Goal: Navigation & Orientation: Find specific page/section

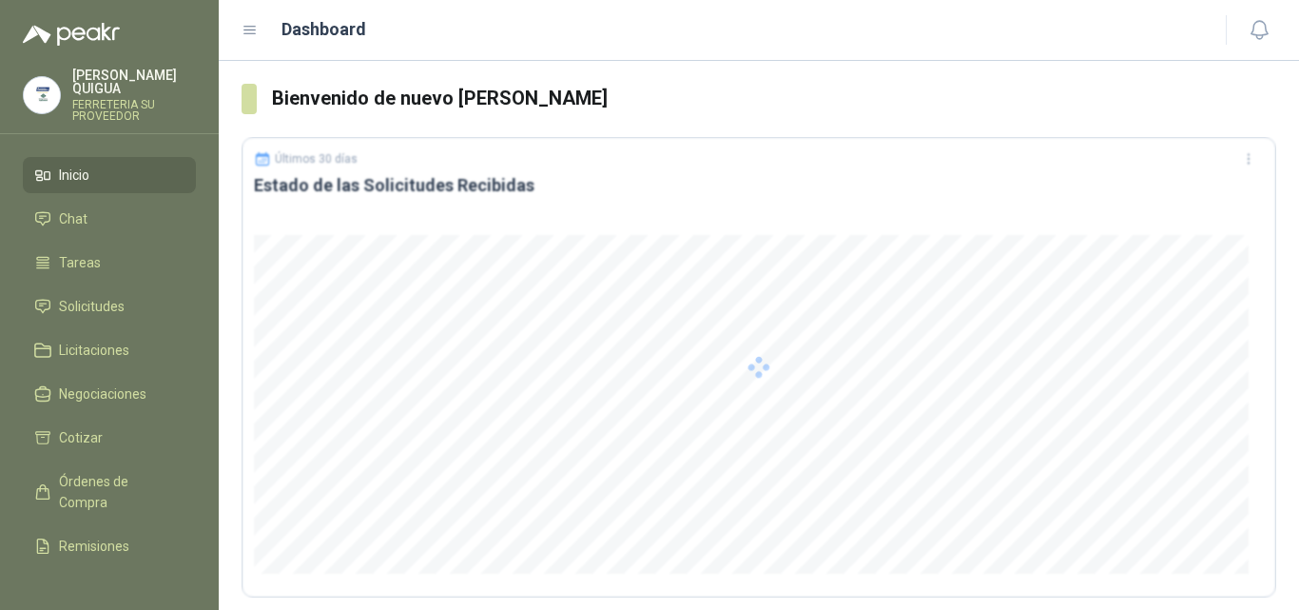
click at [659, 427] on div at bounding box center [759, 367] width 1035 height 460
click at [135, 208] on li "Chat" at bounding box center [109, 218] width 150 height 21
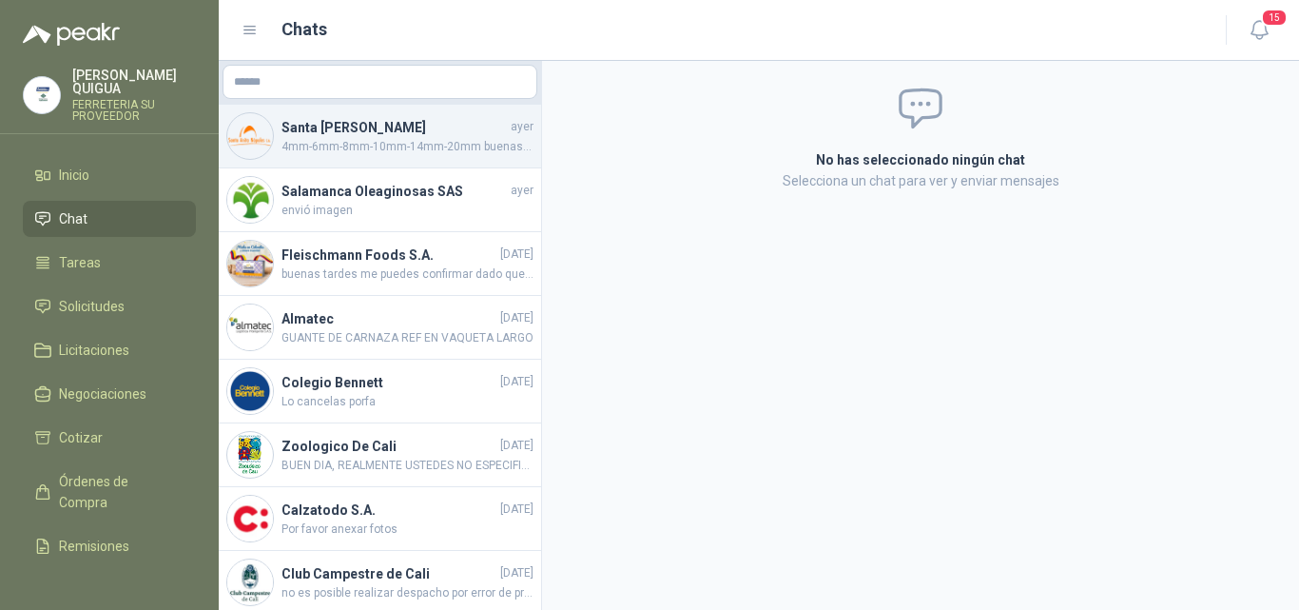
click at [380, 141] on span "4mm-6mm-8mm-10mm-14mm-20mm buenas tardes" at bounding box center [408, 147] width 252 height 18
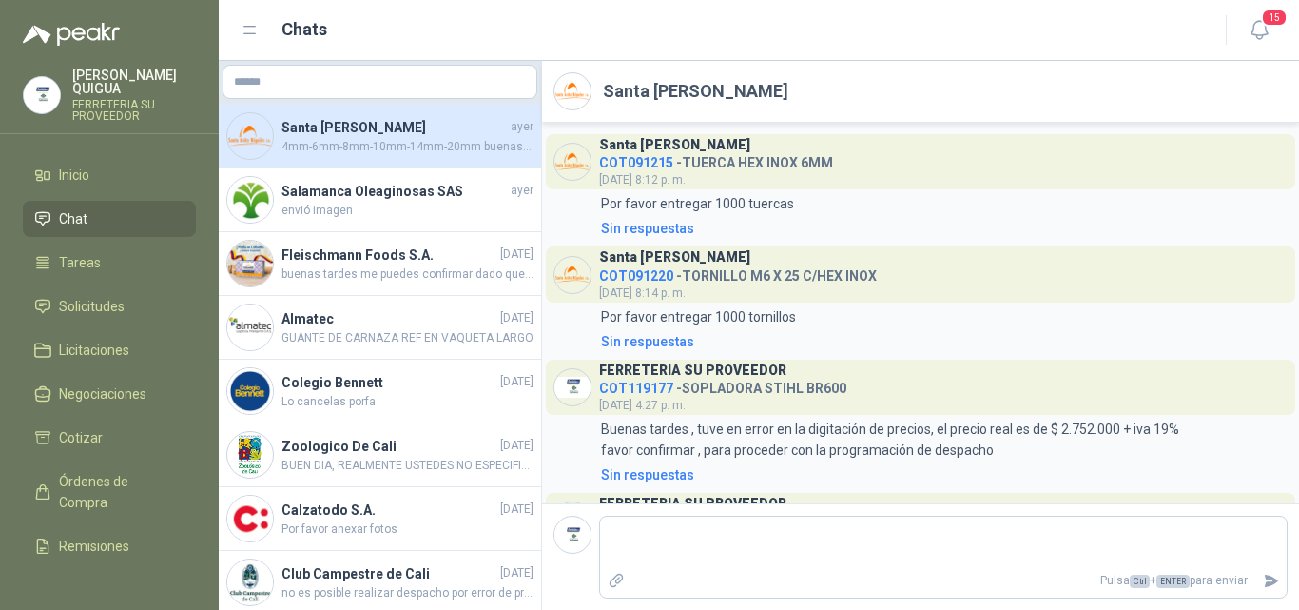
scroll to position [1048, 0]
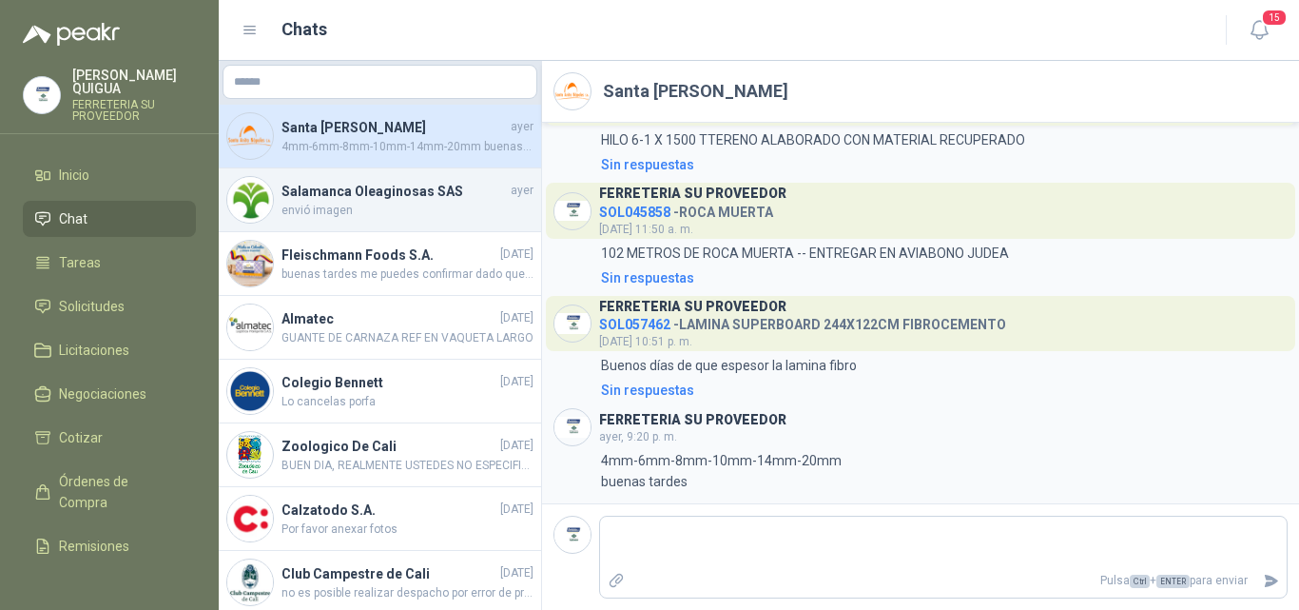
click at [331, 198] on h4 "Salamanca Oleaginosas SAS" at bounding box center [394, 191] width 225 height 21
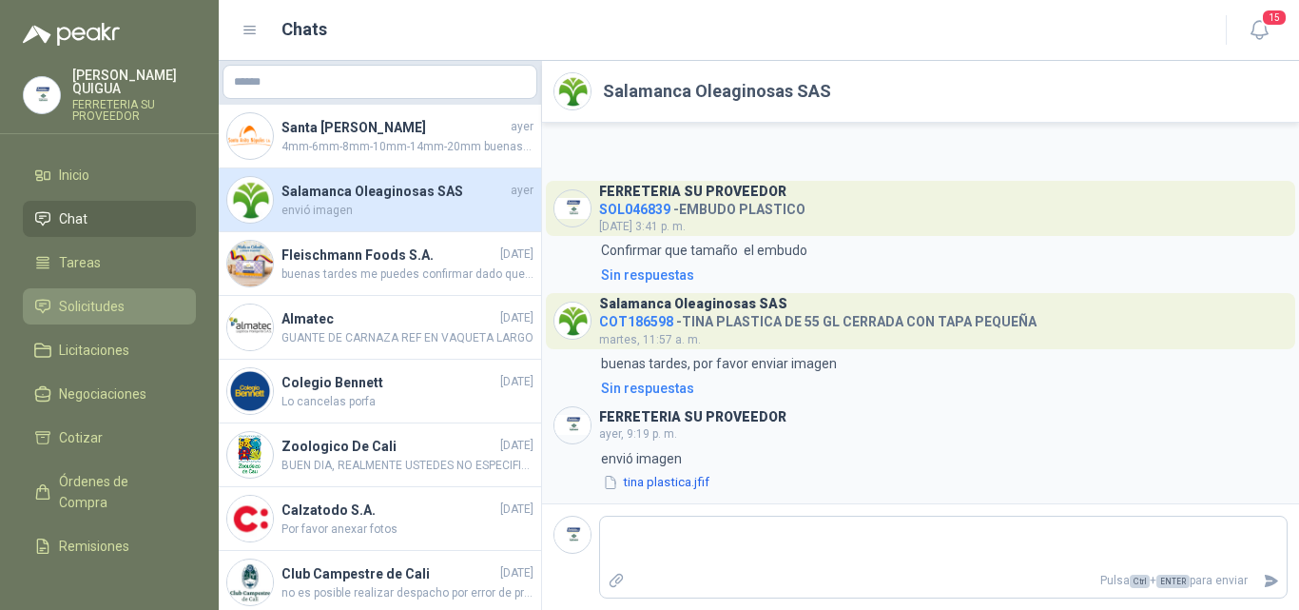
click at [129, 296] on li "Solicitudes" at bounding box center [109, 306] width 150 height 21
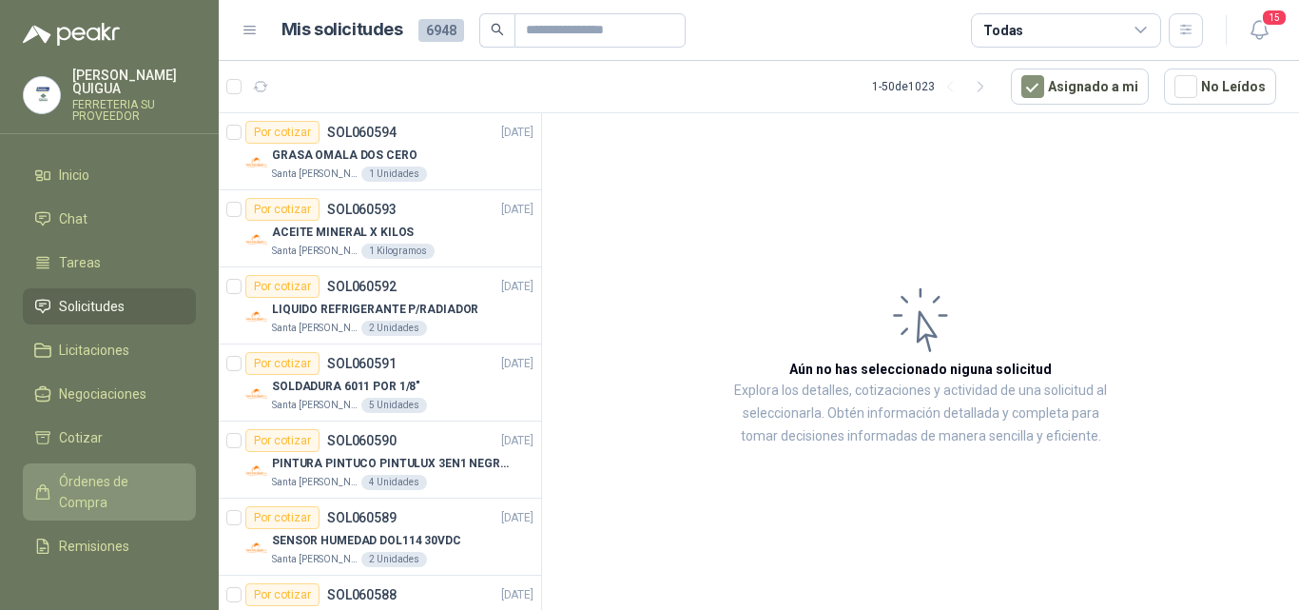
click at [132, 478] on span "Órdenes de Compra" at bounding box center [118, 492] width 119 height 42
